Goal: Check status: Check status

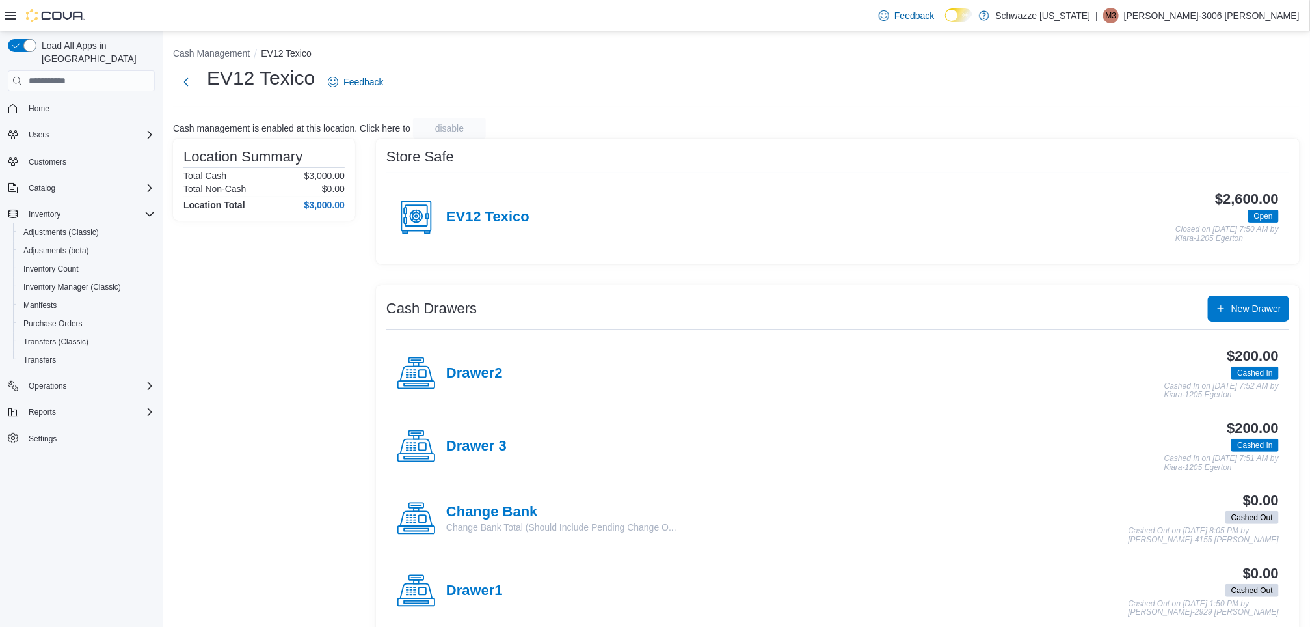
scroll to position [24, 0]
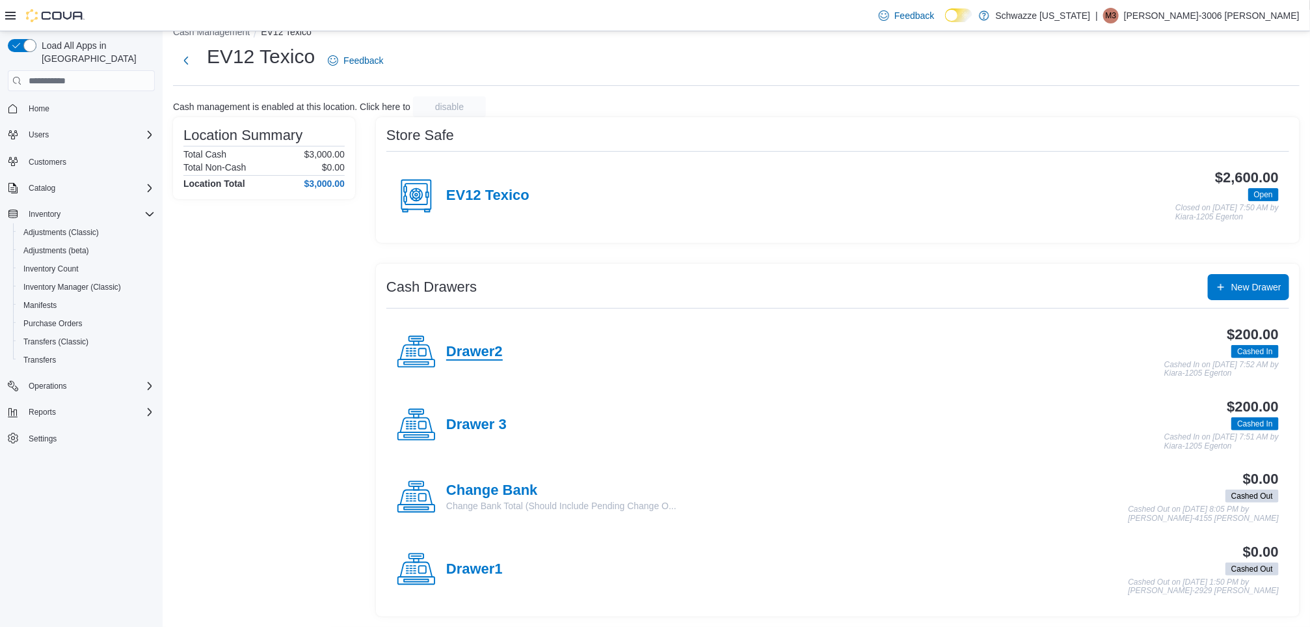
click at [485, 344] on h4 "Drawer2" at bounding box center [474, 352] width 57 height 17
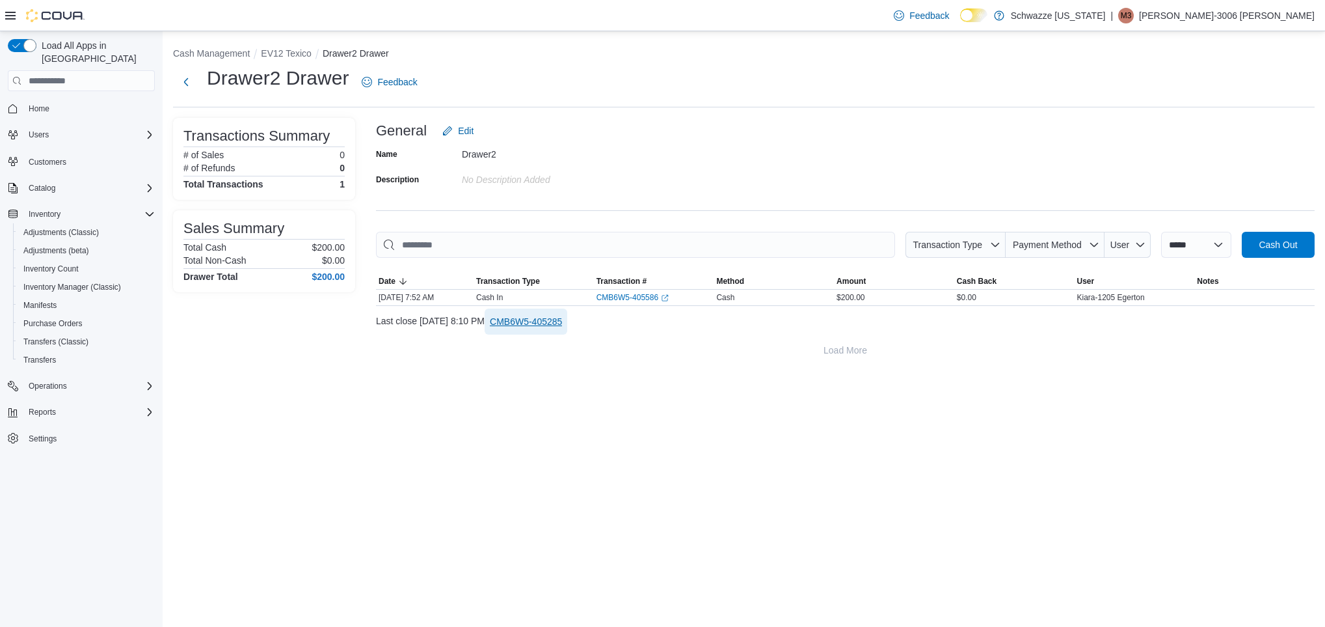
click at [562, 326] on span "CMB6W5-405285" at bounding box center [526, 321] width 72 height 13
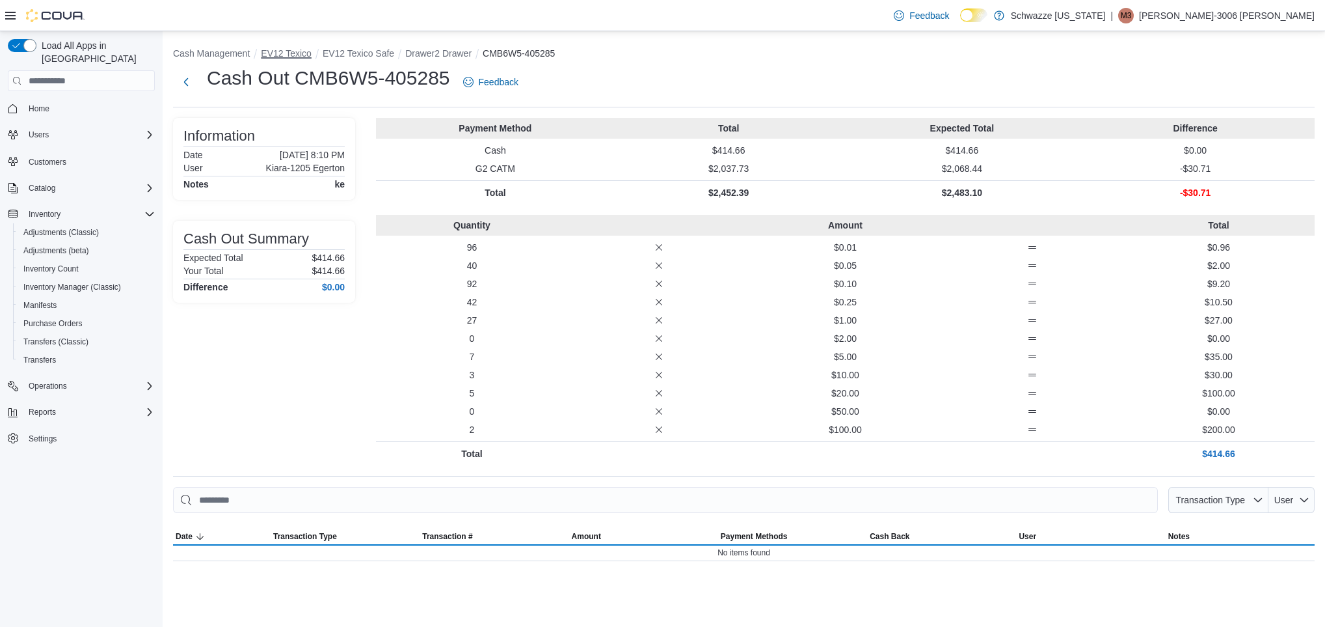
click at [277, 57] on button "EV12 Texico" at bounding box center [286, 53] width 51 height 10
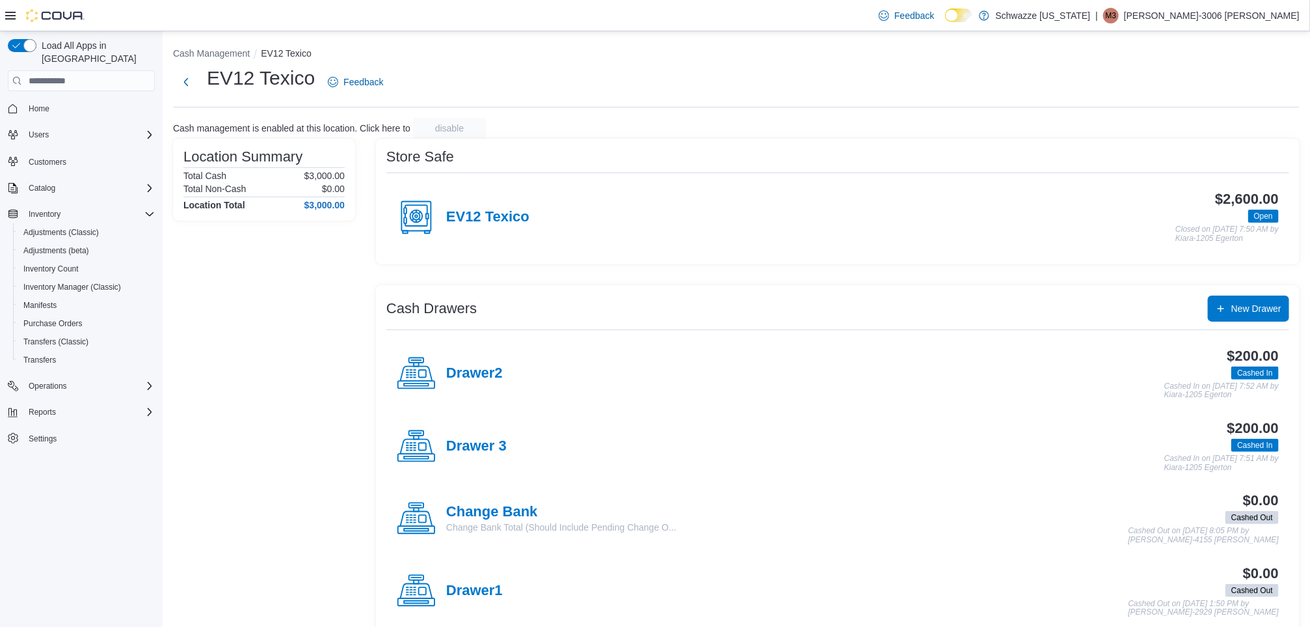
scroll to position [24, 0]
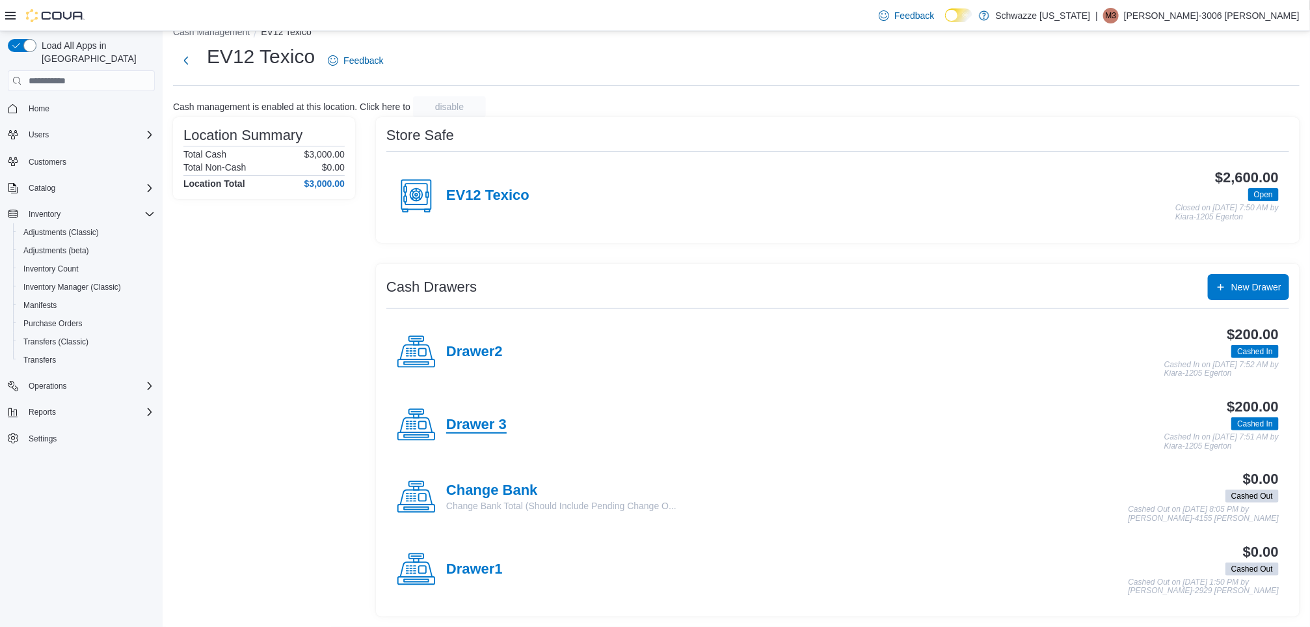
click at [486, 418] on h4 "Drawer 3" at bounding box center [476, 424] width 61 height 17
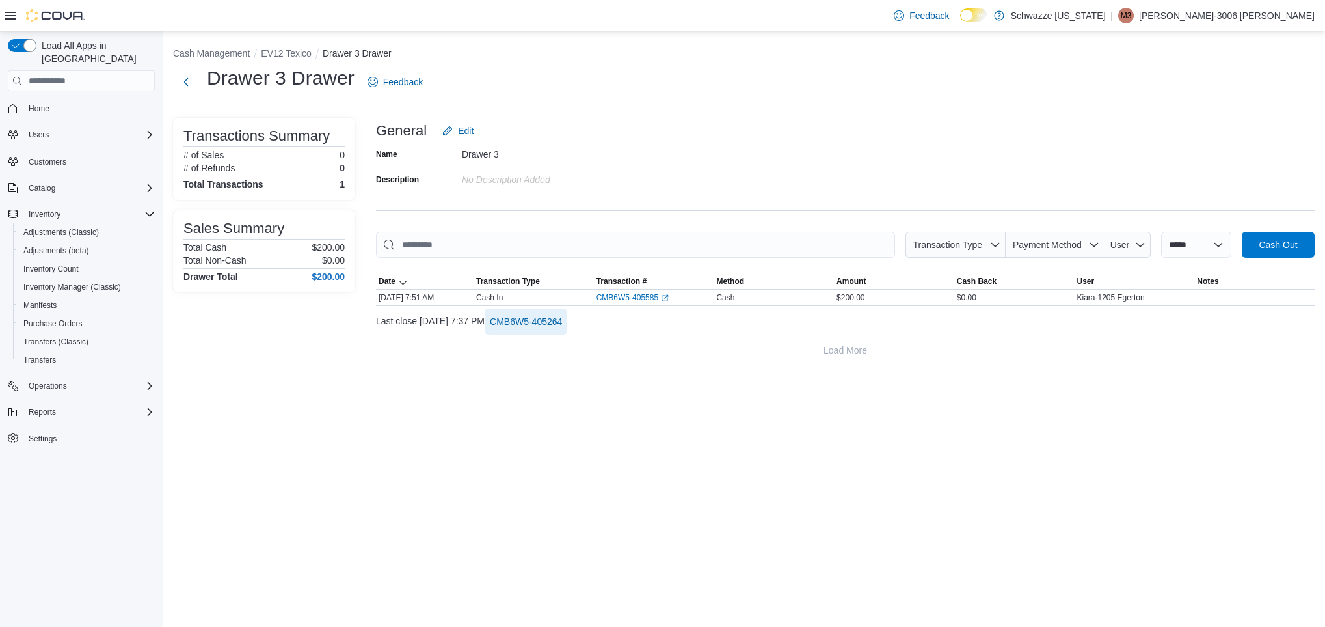
click at [562, 328] on span "CMB6W5-405264" at bounding box center [526, 321] width 72 height 13
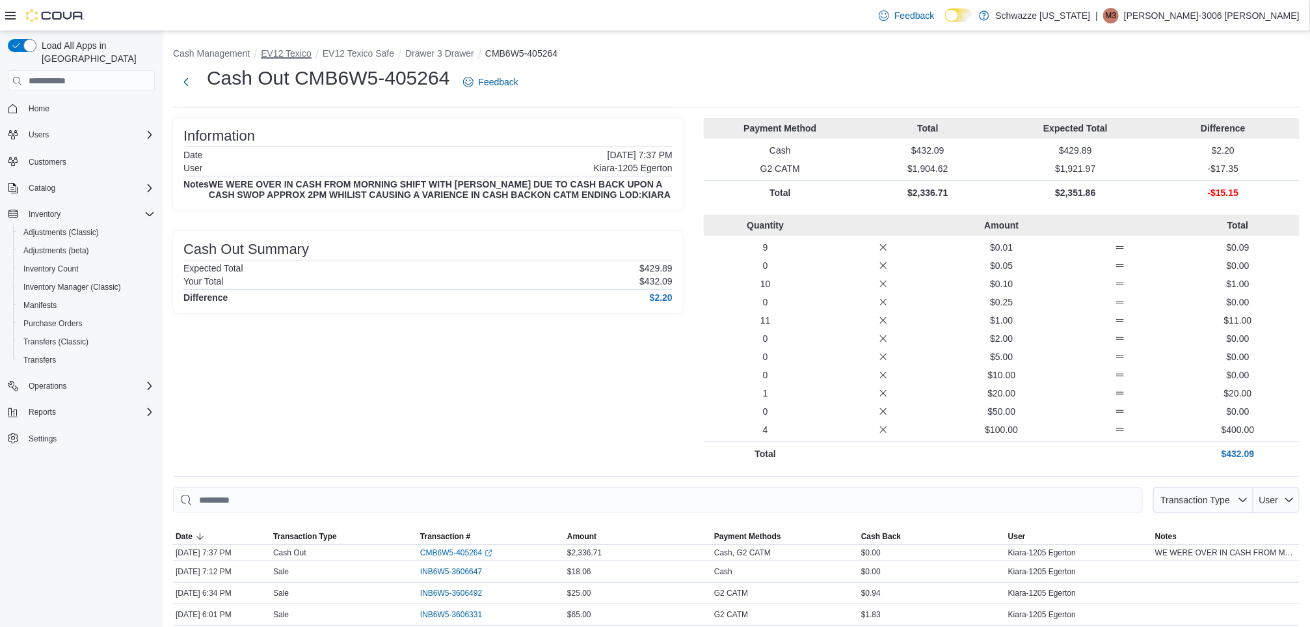
click at [290, 49] on button "EV12 Texico" at bounding box center [286, 53] width 51 height 10
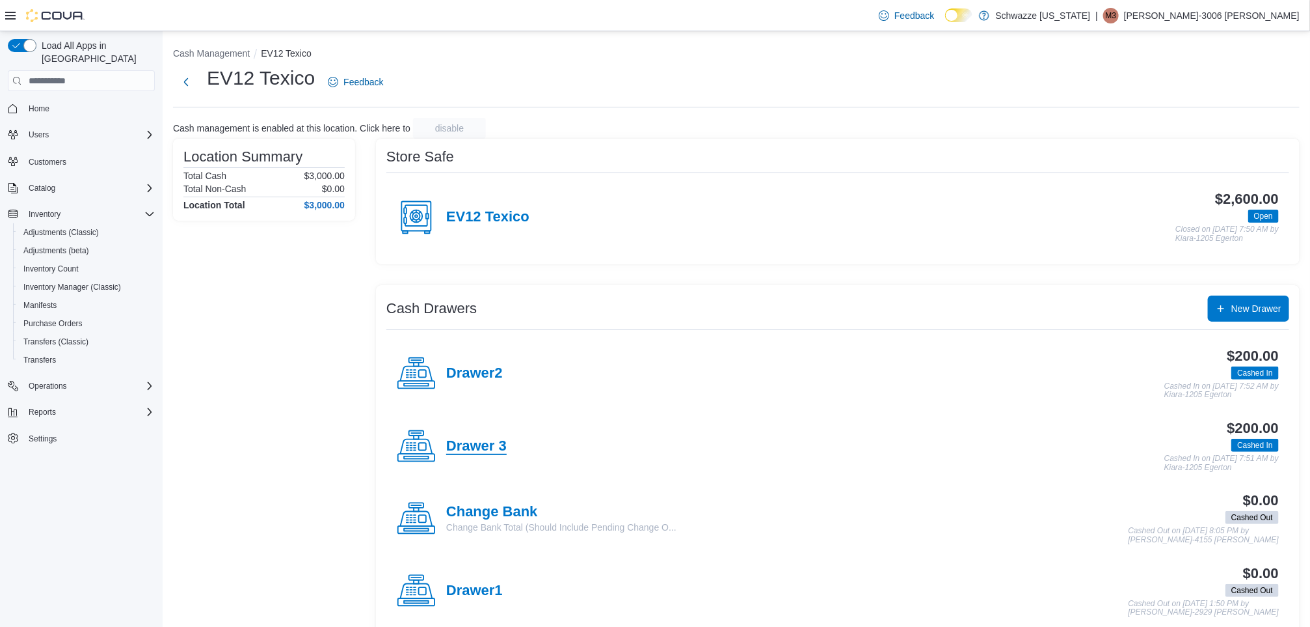
click at [498, 440] on h4 "Drawer 3" at bounding box center [476, 446] width 61 height 17
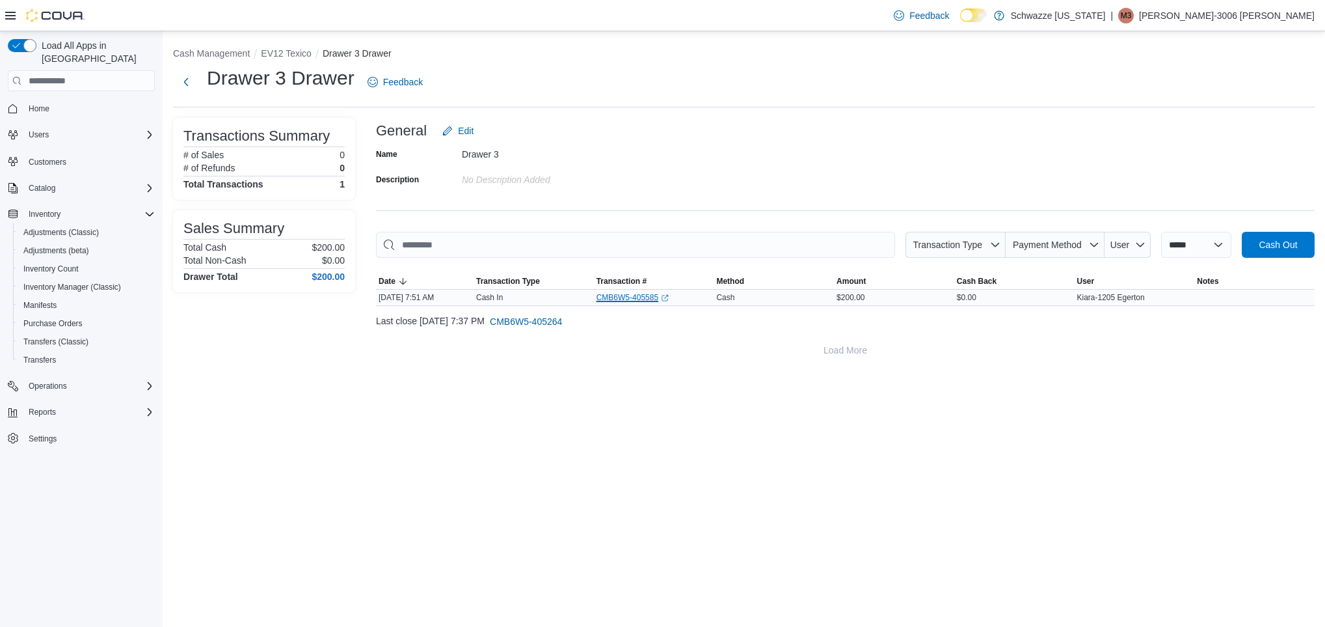
click at [640, 293] on link "CMB6W5-405585 (opens in a new tab or window)" at bounding box center [633, 297] width 72 height 10
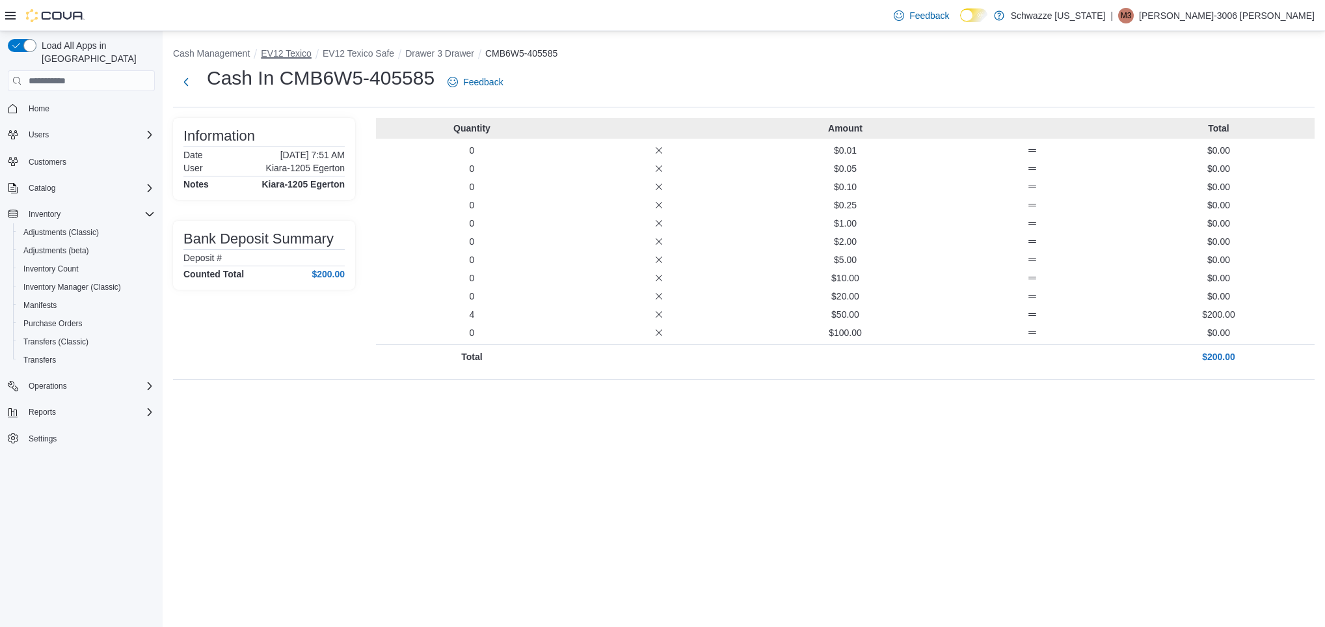
click at [285, 49] on button "EV12 Texico" at bounding box center [286, 53] width 51 height 10
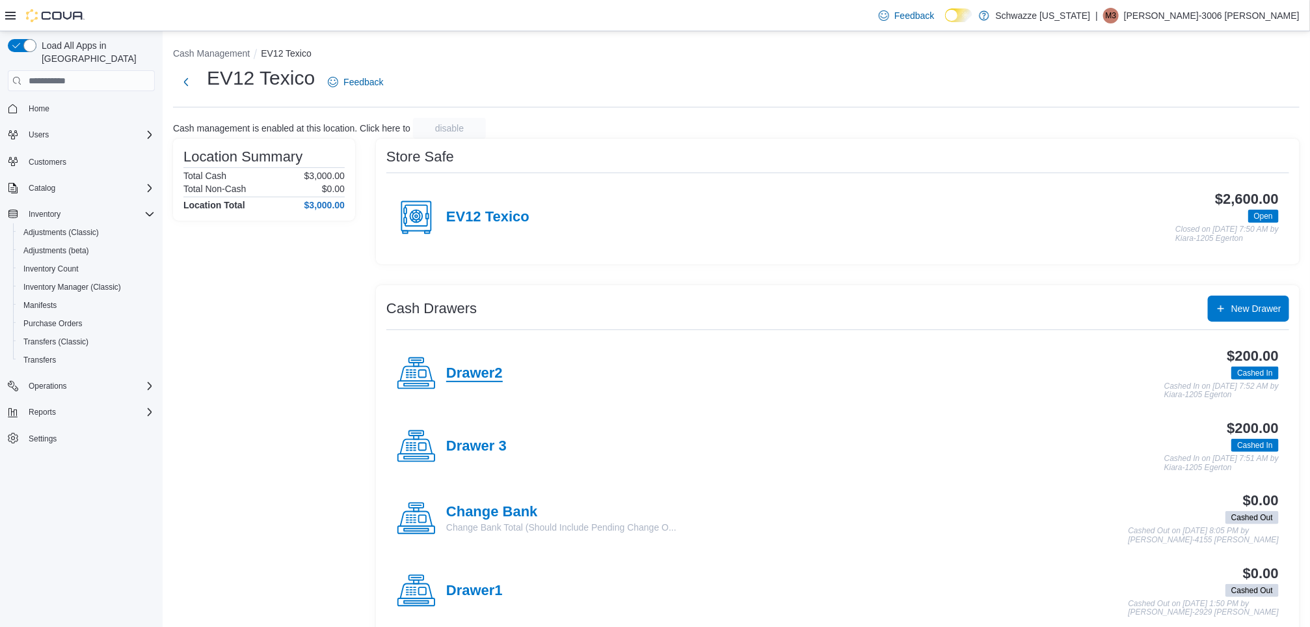
click at [498, 367] on h4 "Drawer2" at bounding box center [474, 373] width 57 height 17
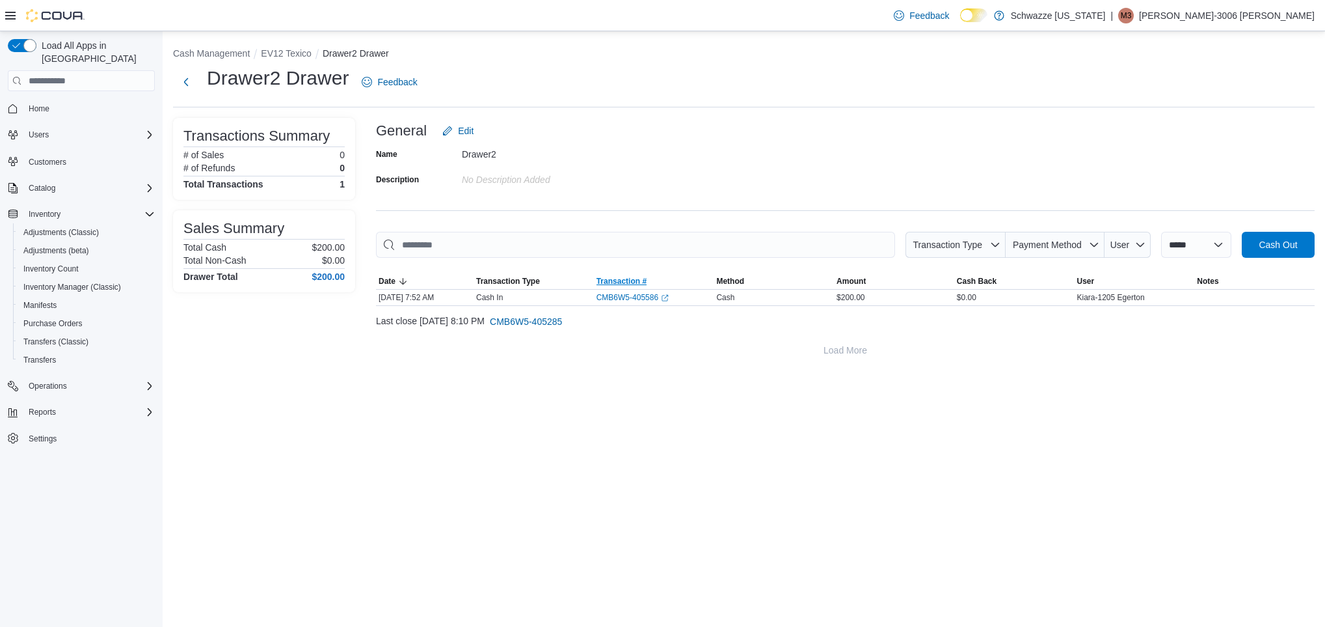
click at [623, 283] on span "Transaction #" at bounding box center [622, 281] width 50 height 10
click at [638, 295] on link "CMB6W5-405586 (opens in a new tab or window)" at bounding box center [633, 297] width 72 height 10
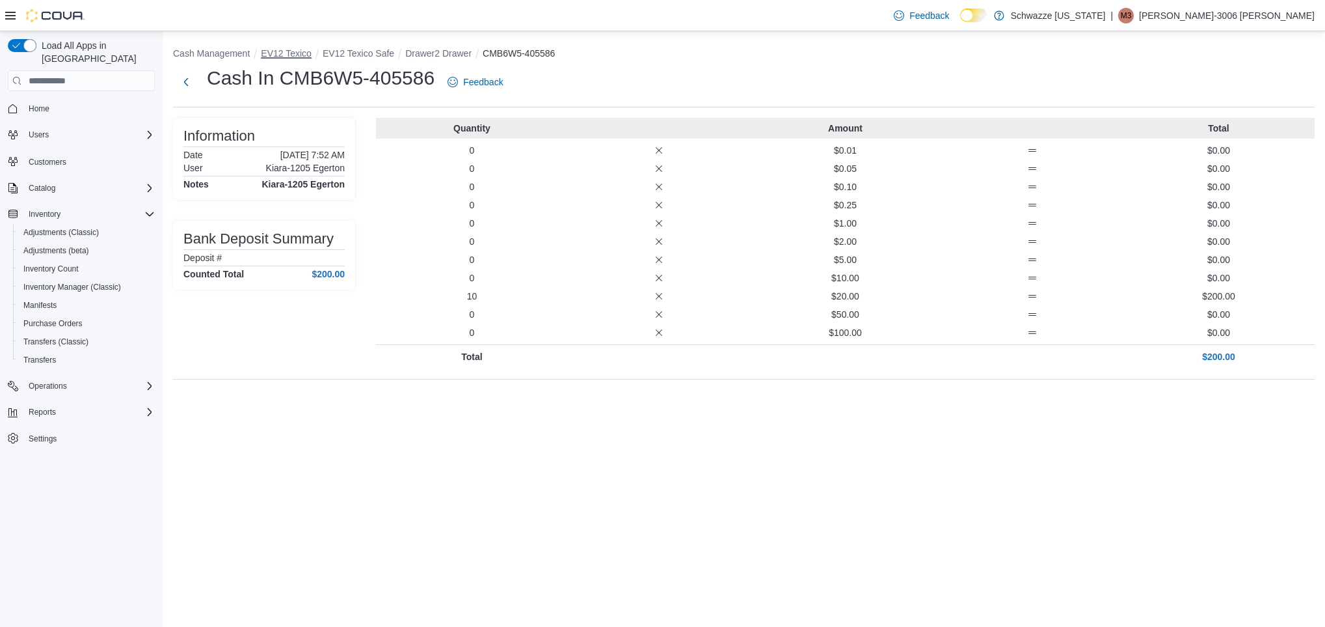
click at [275, 51] on button "EV12 Texico" at bounding box center [286, 53] width 51 height 10
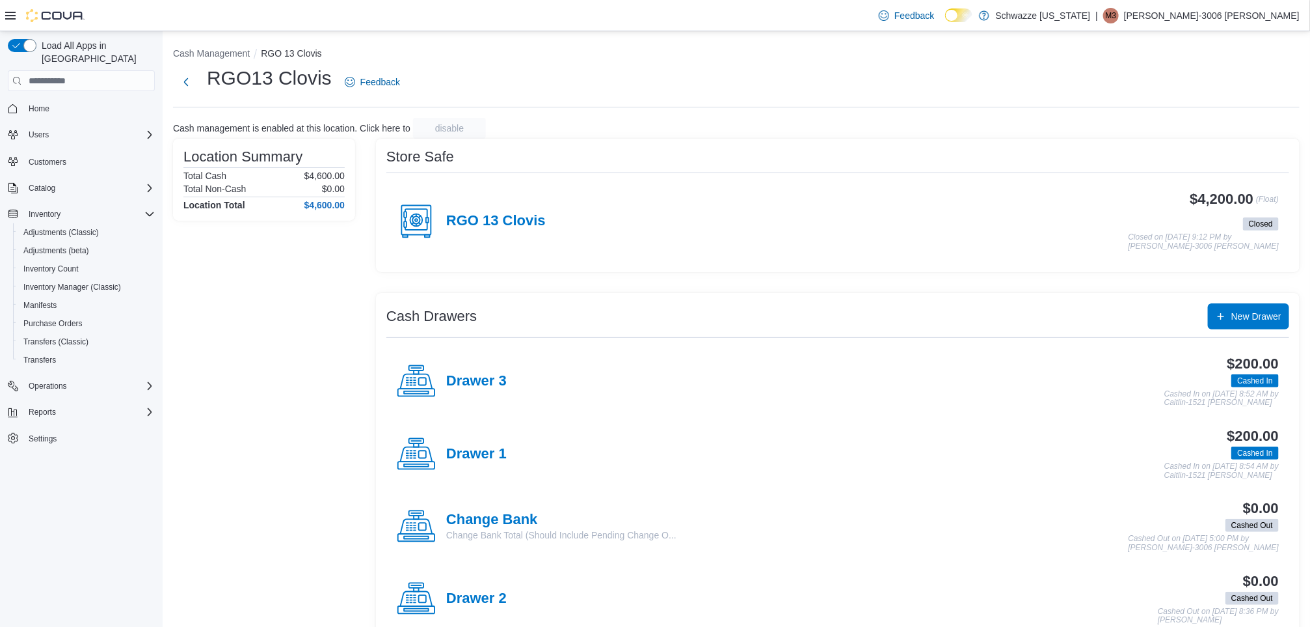
click at [592, 154] on div "Store Safe" at bounding box center [837, 157] width 903 height 16
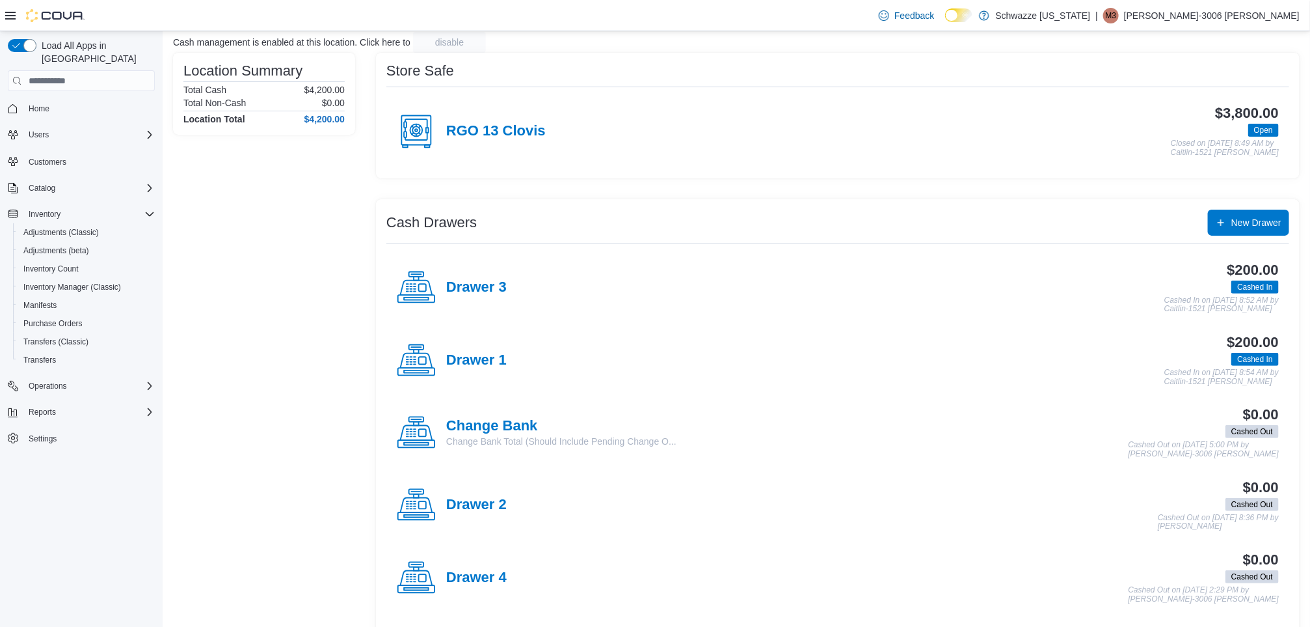
scroll to position [100, 0]
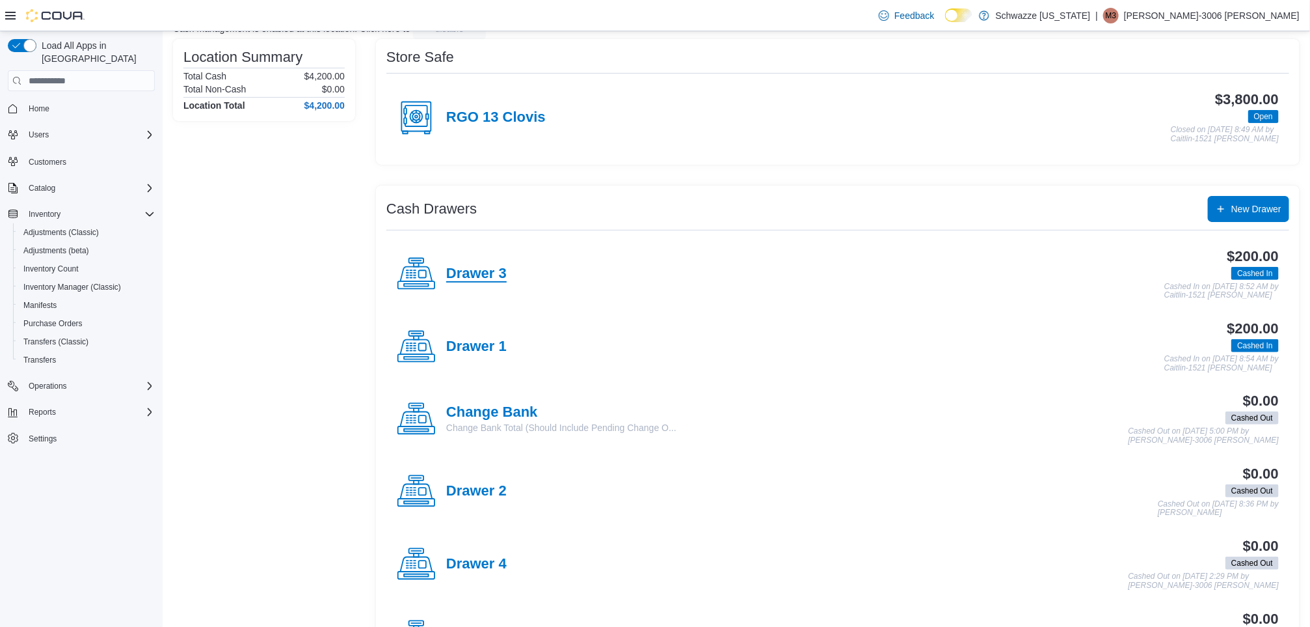
click at [500, 267] on h4 "Drawer 3" at bounding box center [476, 273] width 61 height 17
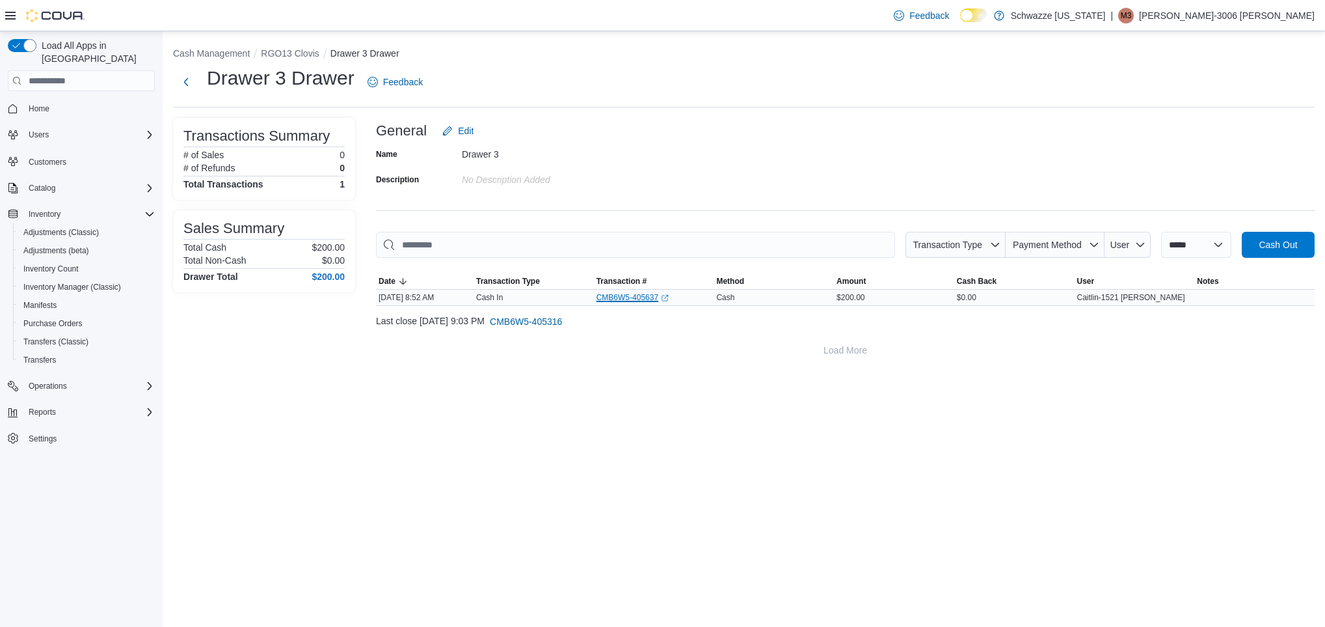
click at [613, 299] on link "CMB6W5-405637 (opens in a new tab or window)" at bounding box center [633, 297] width 72 height 10
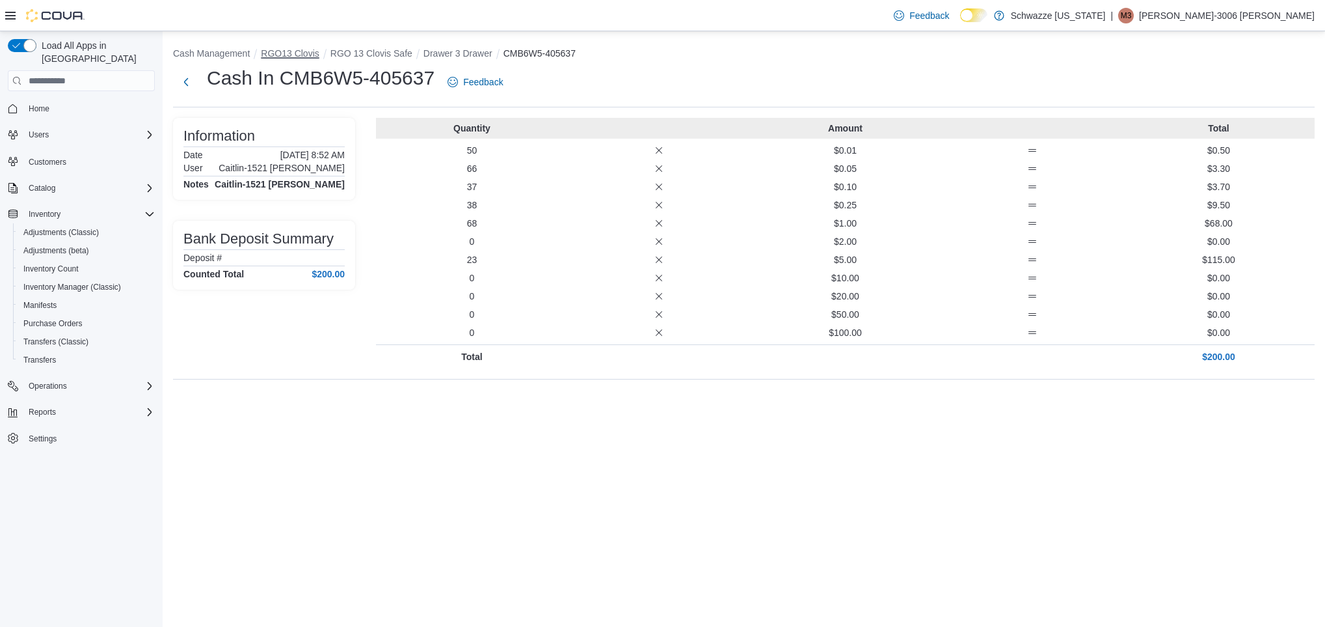
click at [282, 51] on button "RGO13 Clovis" at bounding box center [290, 53] width 58 height 10
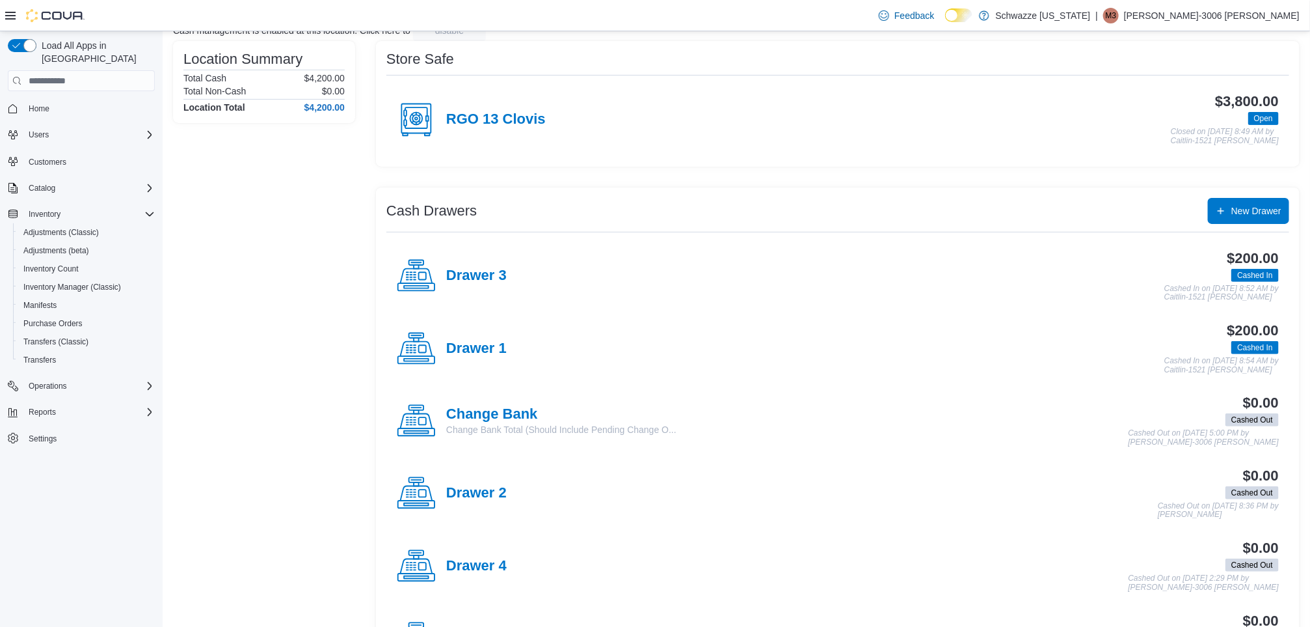
scroll to position [103, 0]
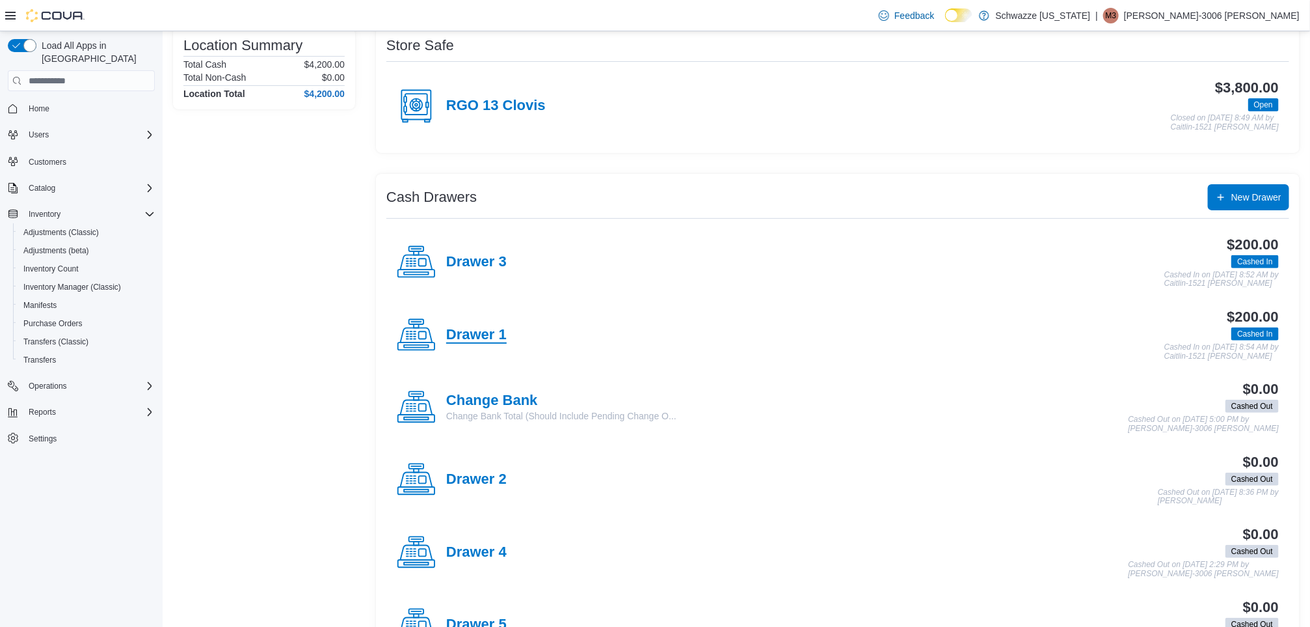
click at [494, 331] on h4 "Drawer 1" at bounding box center [476, 335] width 61 height 17
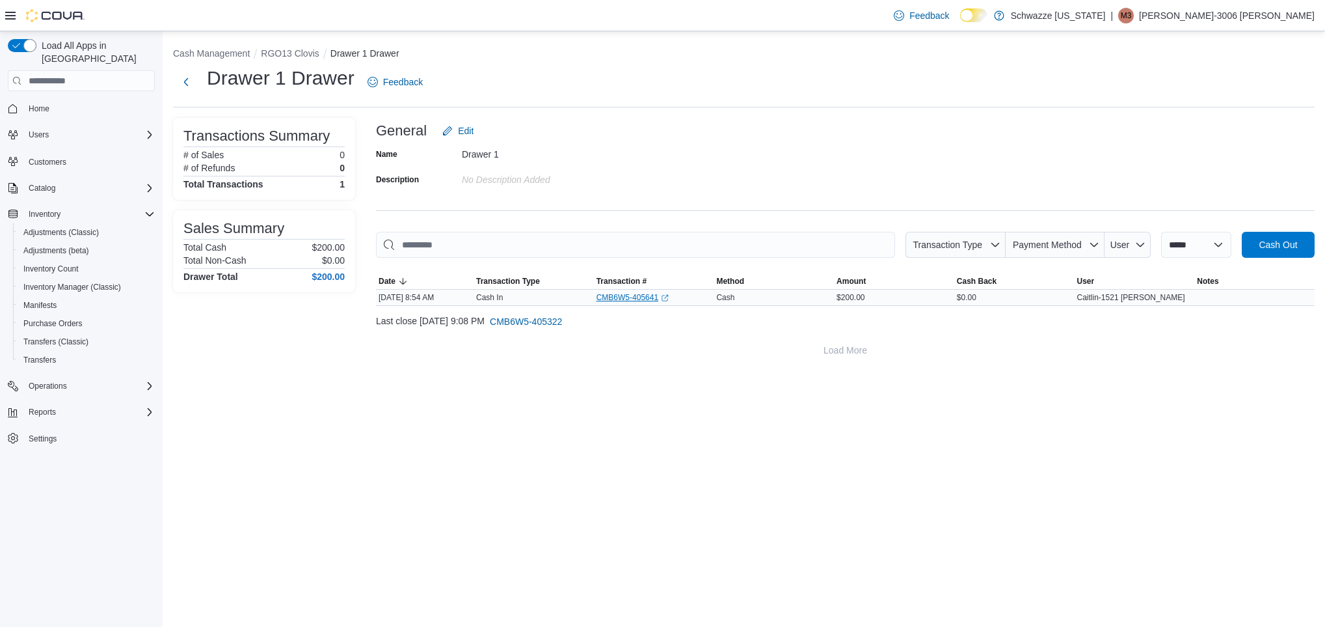
click at [621, 295] on link "CMB6W5-405641 (opens in a new tab or window)" at bounding box center [633, 297] width 72 height 10
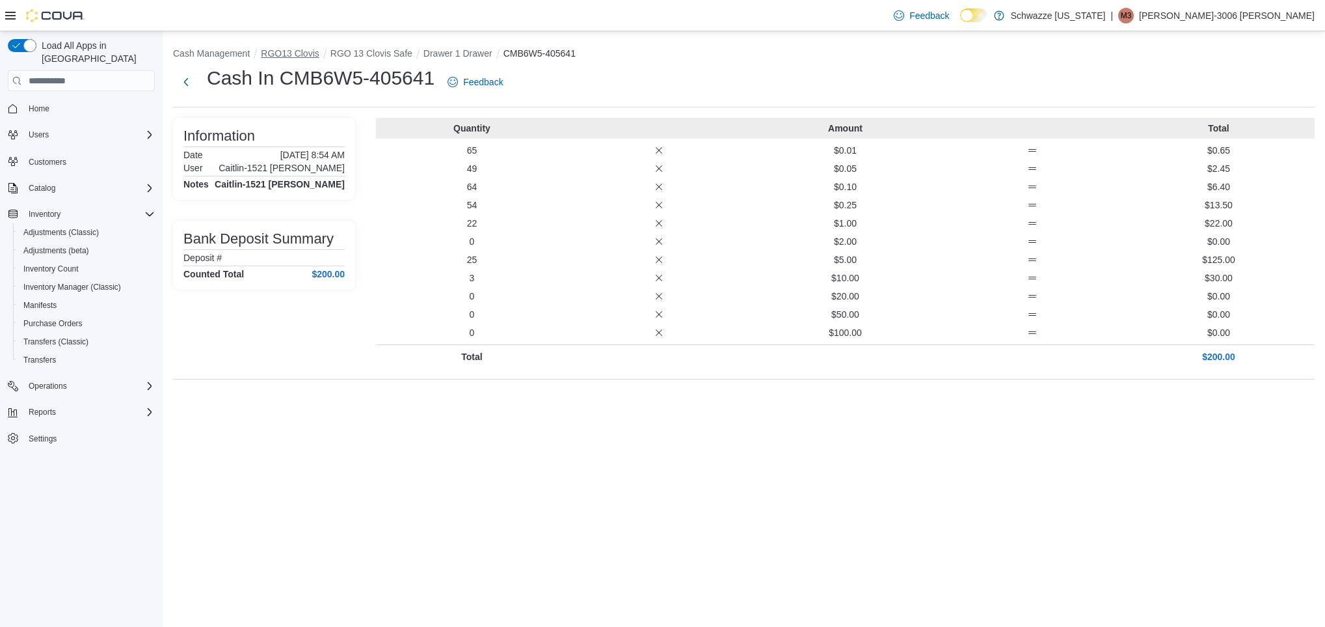
click at [290, 49] on button "RGO13 Clovis" at bounding box center [290, 53] width 58 height 10
